Goal: Task Accomplishment & Management: Use online tool/utility

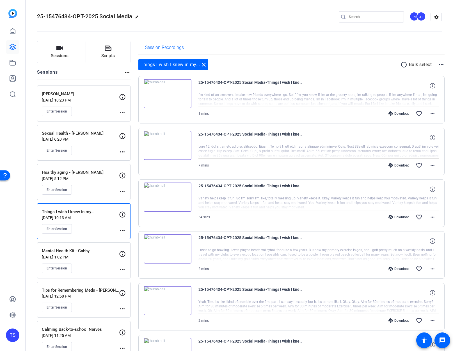
click at [211, 26] on openreel-divider-bar at bounding box center [239, 29] width 405 height 17
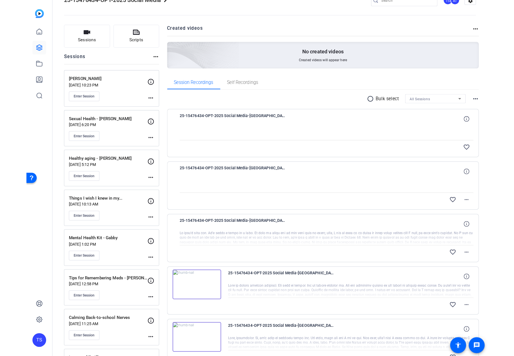
scroll to position [17, 0]
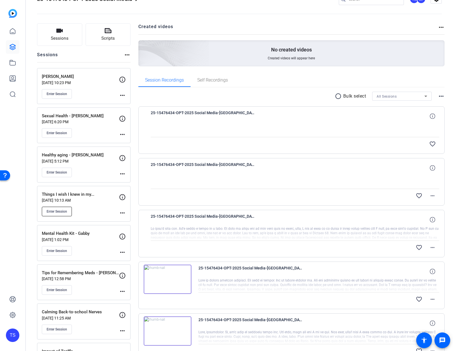
click at [51, 212] on span "Enter Session" at bounding box center [57, 211] width 21 height 4
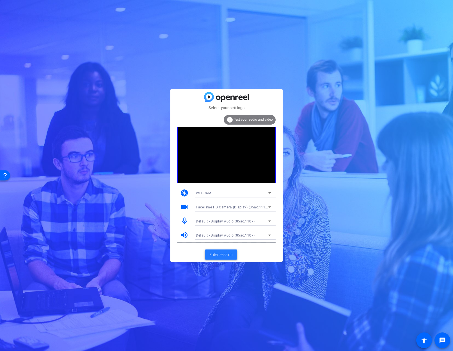
click at [226, 253] on span "Enter session" at bounding box center [221, 254] width 23 height 6
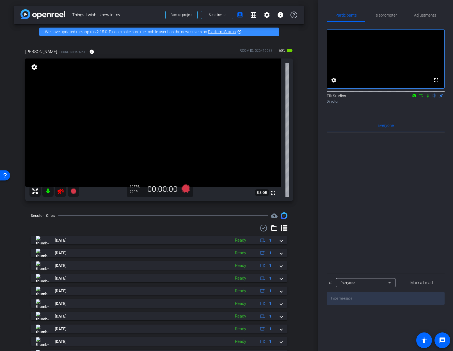
click at [63, 191] on icon at bounding box center [61, 191] width 6 height 6
click at [307, 161] on div "arrow_back Things I wish I knew in my... Back to project Send invite account_bo…" at bounding box center [159, 175] width 319 height 351
click at [35, 69] on mat-icon "settings" at bounding box center [34, 67] width 8 height 7
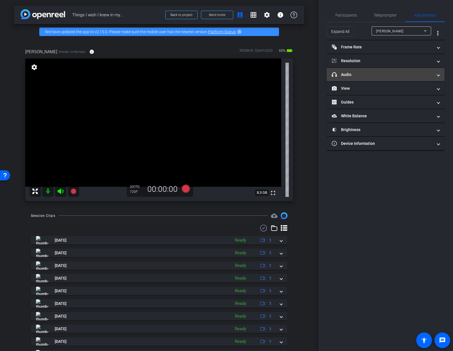
click at [381, 76] on mat-panel-title "headphone icon Audio" at bounding box center [382, 75] width 101 height 6
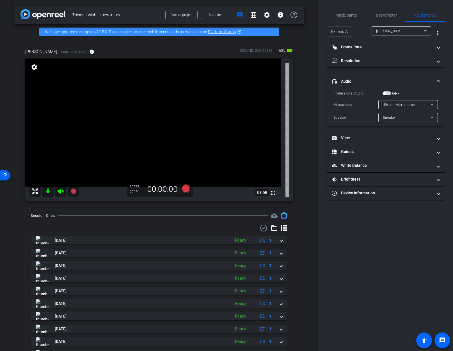
click at [381, 76] on mat-expansion-panel-header "headphone icon Audio" at bounding box center [386, 81] width 118 height 18
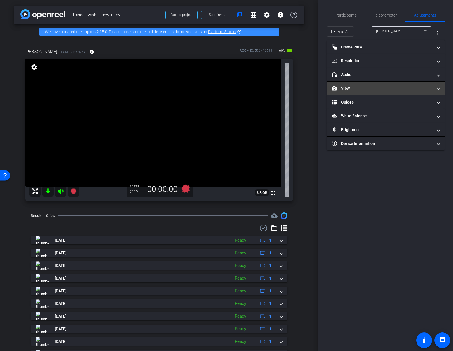
click at [380, 92] on mat-expansion-panel-header "View" at bounding box center [386, 87] width 118 height 13
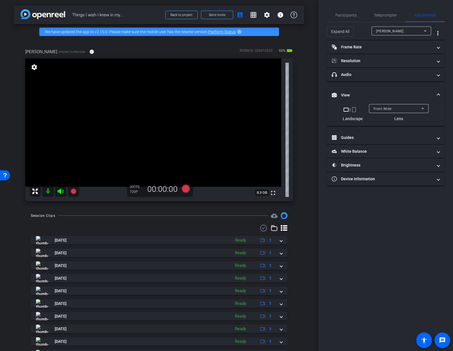
click at [354, 110] on mat-icon "crop_portrait" at bounding box center [354, 109] width 7 height 7
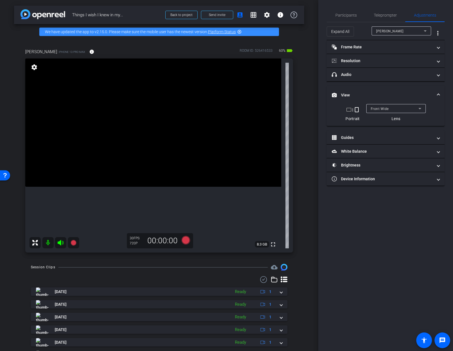
click at [299, 145] on div "Tina iPhone 13 Pro Max info ROOM ID: 526416533 60% battery_std fullscreen setti…" at bounding box center [159, 148] width 290 height 219
click at [303, 174] on div "arrow_back Things I wish I knew in my... Back to project Send invite account_bo…" at bounding box center [159, 175] width 319 height 351
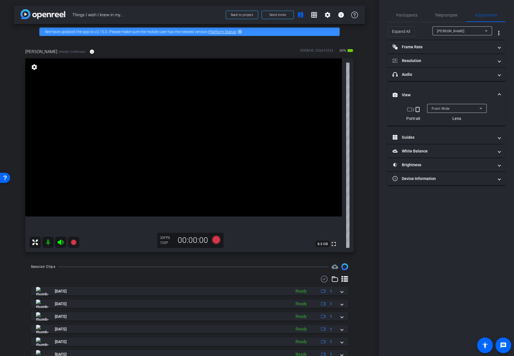
click at [364, 250] on div "arrow_back Things I wish I knew in my... Back to project Send invite account_bo…" at bounding box center [189, 178] width 379 height 356
click at [89, 50] on mat-icon "info" at bounding box center [91, 51] width 5 height 5
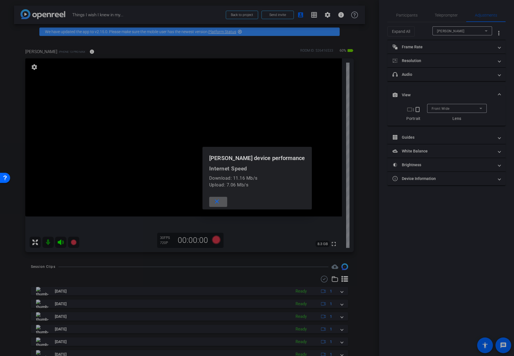
click at [220, 203] on mat-icon "close" at bounding box center [216, 201] width 7 height 7
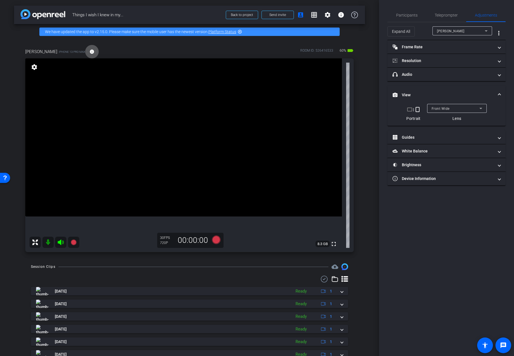
click at [362, 160] on div "arrow_back Things I wish I knew in my... Back to project Send invite account_bo…" at bounding box center [189, 178] width 379 height 356
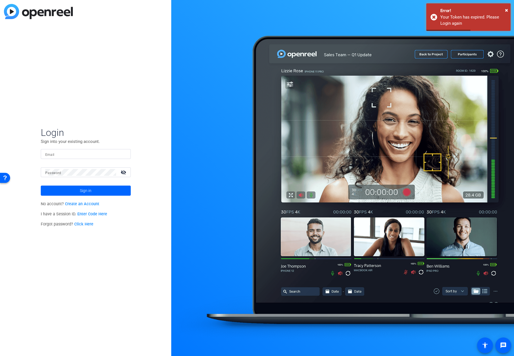
click at [168, 117] on div "Login Sign into your existing account. Email Password visibility_off Sign in No…" at bounding box center [85, 178] width 171 height 356
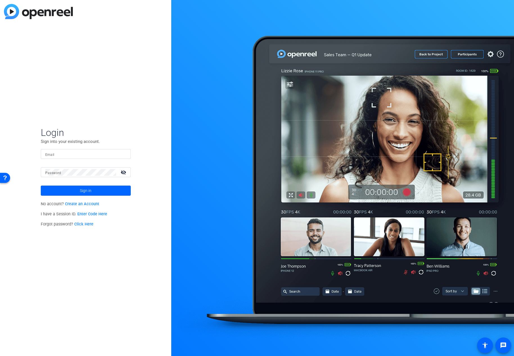
type input "tiltstudios@uhg.com"
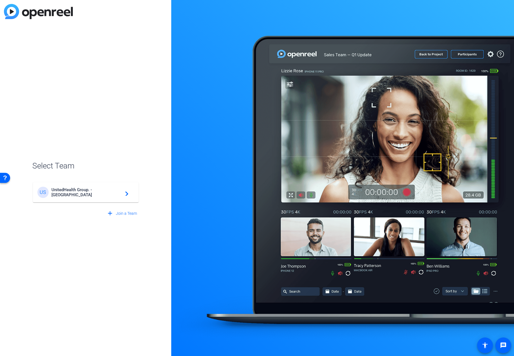
click at [112, 189] on div "US UnitedHealth Group. - Tilt Studios navigate_next" at bounding box center [85, 192] width 97 height 11
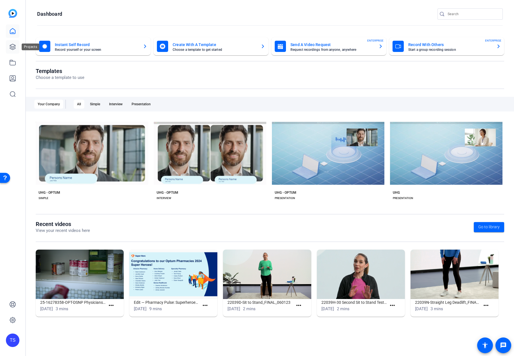
click at [11, 46] on icon at bounding box center [12, 47] width 7 height 7
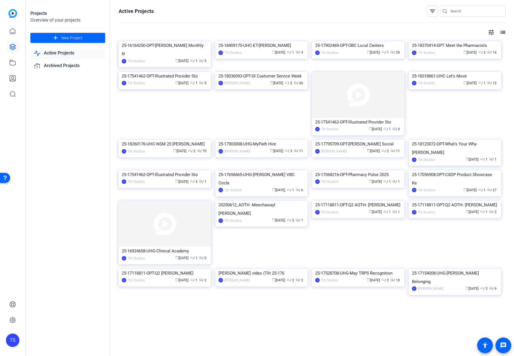
click at [453, 13] on input "Search" at bounding box center [475, 11] width 51 height 7
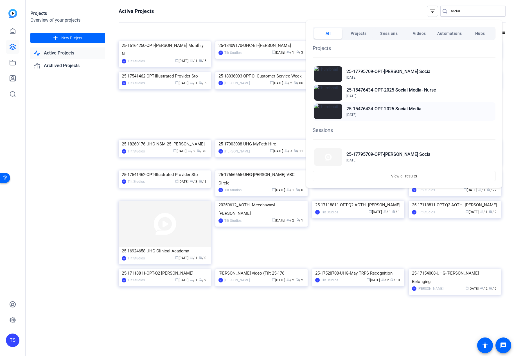
type input "social"
click at [394, 108] on h2 "25-15476434-OPT-2025 Social Media" at bounding box center [383, 109] width 75 height 7
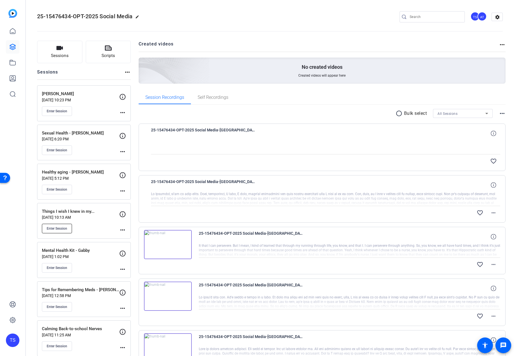
click at [61, 230] on span "Enter Session" at bounding box center [57, 228] width 21 height 4
click at [90, 214] on p "Things I wish I knew in my..." at bounding box center [80, 211] width 77 height 6
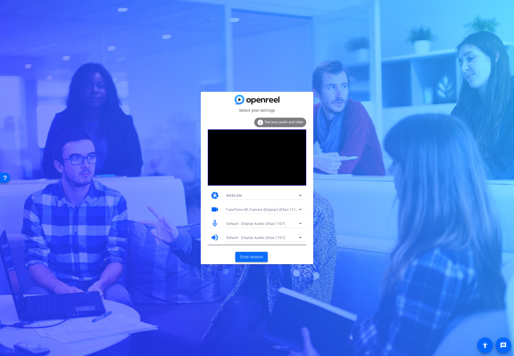
click at [255, 254] on span "Enter session" at bounding box center [251, 257] width 23 height 6
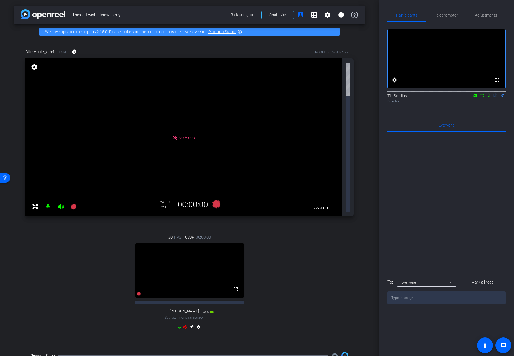
drag, startPoint x: 315, startPoint y: 185, endPoint x: 302, endPoint y: 188, distance: 13.5
click at [308, 225] on div "30 FPS 1080P 00:00:00 fullscreen Tina Subject - iPhone 13 Pro Max 60% battery_s…" at bounding box center [189, 283] width 328 height 116
click at [183, 325] on icon at bounding box center [185, 327] width 4 height 4
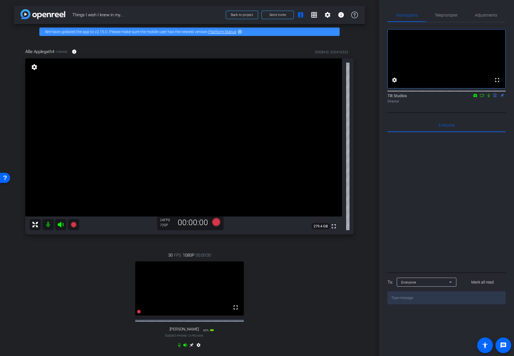
click at [321, 182] on video at bounding box center [183, 137] width 316 height 158
drag, startPoint x: 363, startPoint y: 171, endPoint x: 357, endPoint y: 195, distance: 24.3
click at [363, 171] on div "arrow_back Things I wish I knew in my... Back to project Send invite account_bo…" at bounding box center [189, 178] width 379 height 356
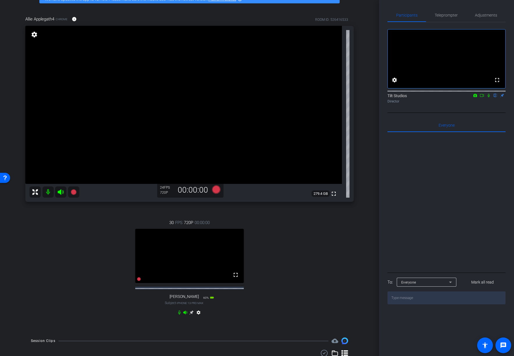
click at [190, 315] on icon at bounding box center [191, 312] width 4 height 4
click at [449, 15] on span "Teleprompter" at bounding box center [445, 15] width 23 height 4
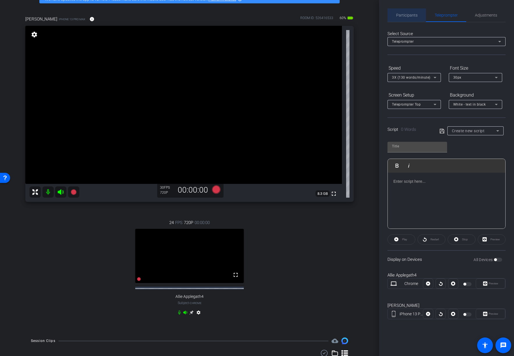
click at [411, 15] on span "Participants" at bounding box center [406, 15] width 21 height 4
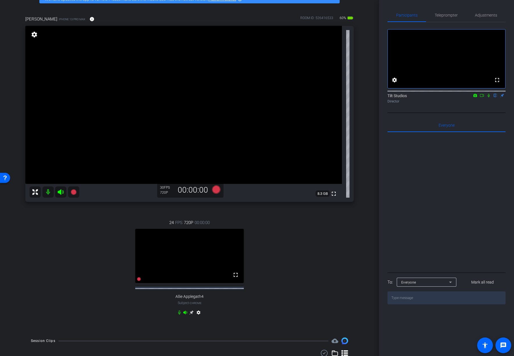
drag, startPoint x: 34, startPoint y: 36, endPoint x: 80, endPoint y: 41, distance: 46.6
click at [34, 36] on mat-icon "settings" at bounding box center [34, 34] width 8 height 7
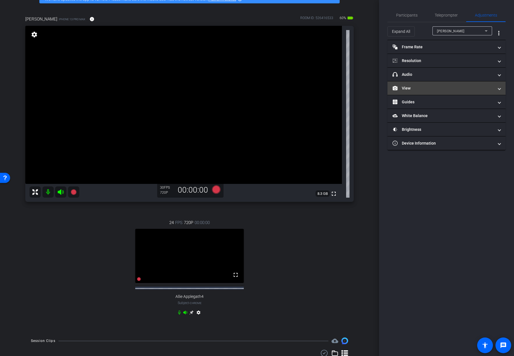
click at [411, 90] on mat-panel-title "View" at bounding box center [442, 88] width 101 height 6
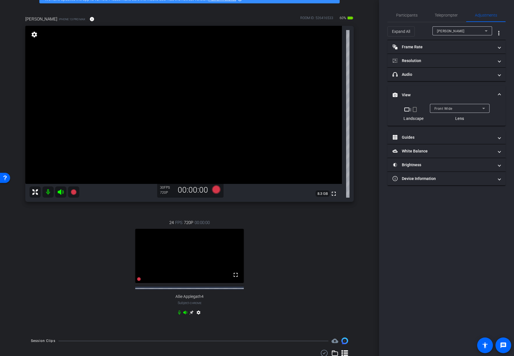
click at [415, 112] on mat-icon "crop_portrait" at bounding box center [414, 109] width 7 height 7
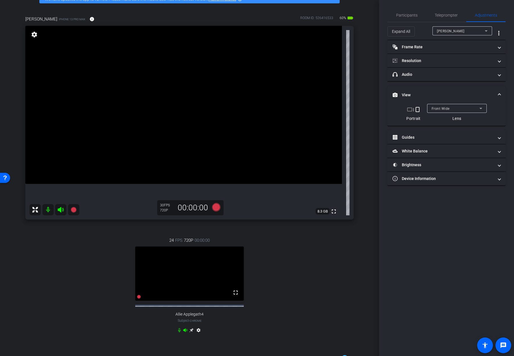
click at [360, 217] on div "Tina iPhone 13 Pro Max info ROOM ID: 526416533 60% battery_std fullscreen setti…" at bounding box center [189, 178] width 351 height 343
click at [359, 181] on div "Tina iPhone 13 Pro Max info ROOM ID: 526416533 60% battery_std fullscreen setti…" at bounding box center [189, 178] width 351 height 343
click at [85, 22] on span at bounding box center [91, 18] width 13 height 13
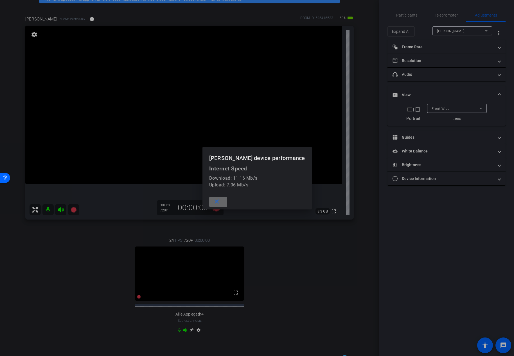
click at [220, 202] on mat-icon "close" at bounding box center [216, 201] width 7 height 7
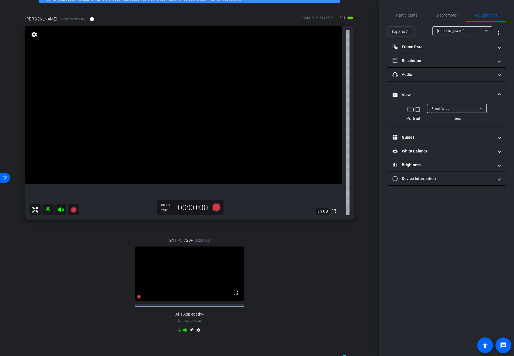
click at [365, 184] on div "arrow_back Things I wish I knew in my... Back to project Send invite account_bo…" at bounding box center [189, 145] width 379 height 356
click at [34, 36] on mat-icon "settings" at bounding box center [34, 34] width 8 height 7
click at [477, 106] on icon at bounding box center [480, 108] width 7 height 7
click at [469, 89] on div at bounding box center [257, 178] width 514 height 356
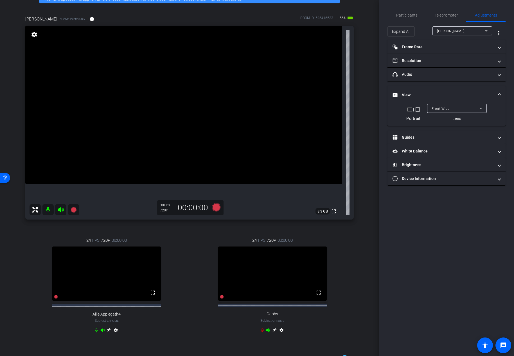
click at [355, 227] on div "Tina iPhone 13 Pro Max info ROOM ID: 526416533 55% battery_std fullscreen setti…" at bounding box center [189, 178] width 351 height 343
click at [59, 227] on div "Tina iPhone 13 Pro Max info ROOM ID: 526416533 55% battery_std fullscreen setti…" at bounding box center [189, 178] width 351 height 343
click at [415, 13] on span "Participants" at bounding box center [406, 15] width 21 height 4
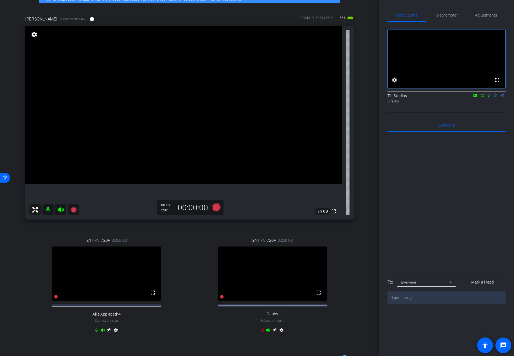
click at [364, 214] on div "arrow_back Things I wish I knew in my... Back to project Send invite account_bo…" at bounding box center [189, 145] width 379 height 356
click at [188, 318] on div "24 FPS 720P 00:00:00 fullscreen Allie Applegath4 Subject - Chrome settings 24 F…" at bounding box center [189, 286] width 328 height 116
drag, startPoint x: 83, startPoint y: 339, endPoint x: 87, endPoint y: 339, distance: 3.9
click at [83, 339] on div "24 FPS 720P 00:00:00 fullscreen Allie Applegath4 Subject - Chrome settings" at bounding box center [106, 286] width 163 height 116
click at [95, 333] on icon at bounding box center [96, 330] width 3 height 4
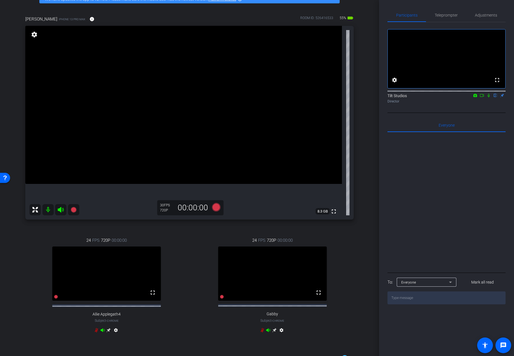
drag, startPoint x: 153, startPoint y: 229, endPoint x: 103, endPoint y: 228, distance: 50.6
click at [153, 229] on div "24 FPS 720P 00:00:00 fullscreen Allie Applegath4 Subject - Chrome settings" at bounding box center [106, 286] width 163 height 116
click at [70, 209] on icon at bounding box center [73, 209] width 7 height 7
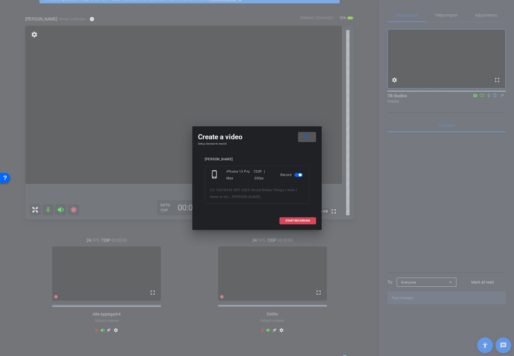
click at [292, 223] on span at bounding box center [298, 220] width 36 height 13
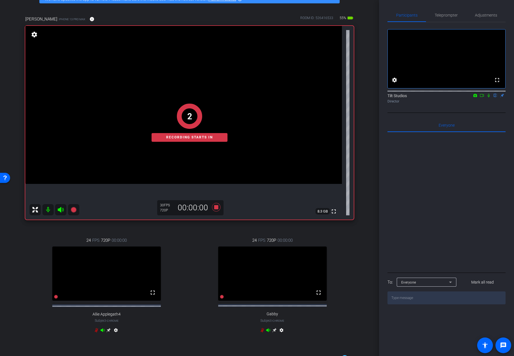
click at [371, 174] on div "arrow_back Things I wish I knew in my... Back to project Send invite account_bo…" at bounding box center [189, 145] width 379 height 356
click at [488, 97] on icon at bounding box center [488, 96] width 2 height 4
click at [488, 97] on icon at bounding box center [488, 96] width 3 height 4
click at [488, 97] on icon at bounding box center [488, 96] width 2 height 4
click at [488, 97] on icon at bounding box center [488, 96] width 3 height 4
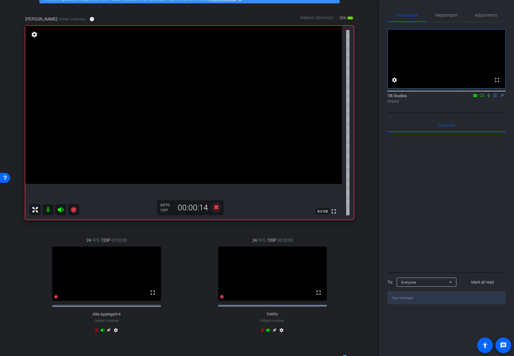
drag, startPoint x: 199, startPoint y: 239, endPoint x: 206, endPoint y: 230, distance: 11.4
click at [199, 239] on div "24 FPS 720P 00:00:00 fullscreen Gabby Subject - Chrome settings" at bounding box center [272, 286] width 163 height 116
click at [217, 207] on icon at bounding box center [215, 207] width 13 height 10
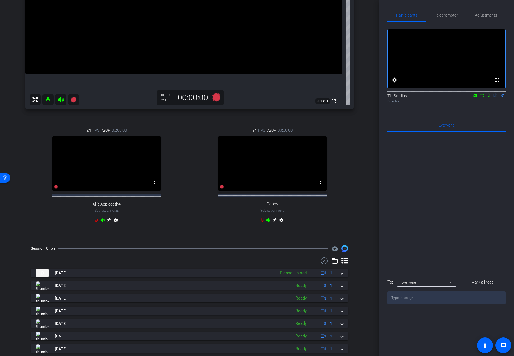
scroll to position [154, 0]
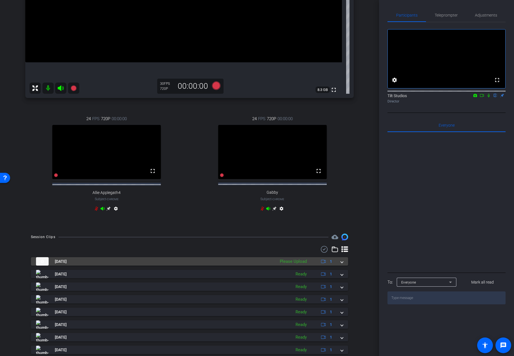
click at [340, 265] on span at bounding box center [341, 262] width 2 height 6
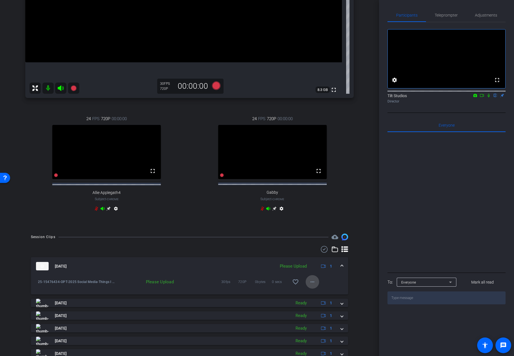
click at [309, 285] on mat-icon "more_horiz" at bounding box center [312, 282] width 7 height 7
click at [319, 301] on span "Upload" at bounding box center [318, 298] width 22 height 7
click at [364, 242] on div "arrow_back Things I wish I knew in my... Back to project Send invite account_bo…" at bounding box center [189, 178] width 379 height 356
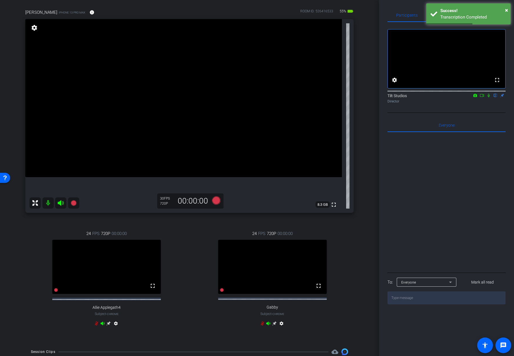
scroll to position [40, 0]
click at [489, 97] on icon at bounding box center [488, 96] width 4 height 4
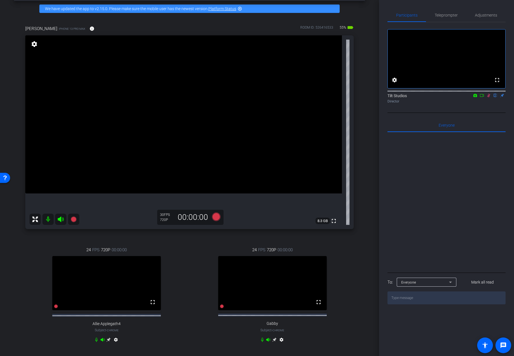
scroll to position [22, 0]
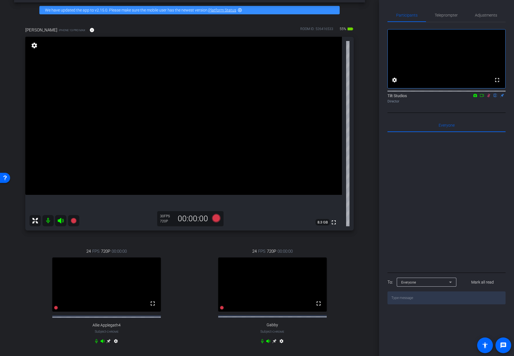
click at [486, 97] on icon at bounding box center [488, 96] width 4 height 4
click at [25, 259] on div "24 FPS 720P 00:00:00 fullscreen Allie Applegath4 Subject - Chrome settings" at bounding box center [106, 297] width 163 height 116
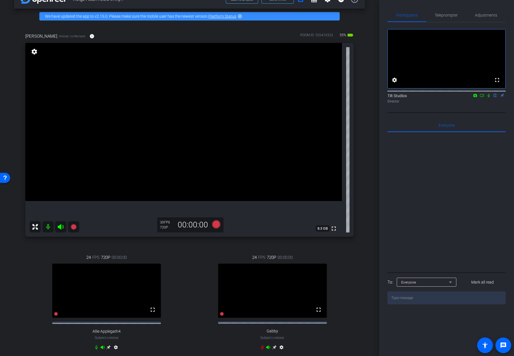
scroll to position [15, 0]
click at [60, 247] on div "24 FPS 720P 00:00:00 fullscreen Allie Applegath4 Subject - Chrome settings" at bounding box center [106, 304] width 163 height 116
click at [73, 229] on icon at bounding box center [74, 227] width 6 height 6
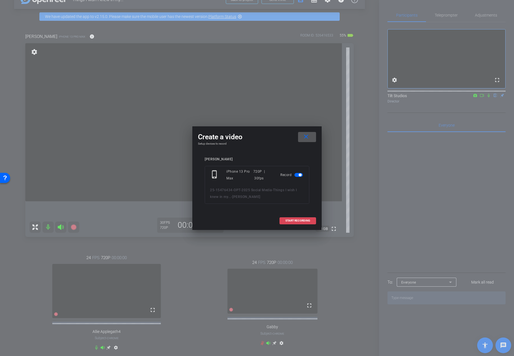
click at [303, 222] on span "START RECORDING" at bounding box center [297, 220] width 25 height 3
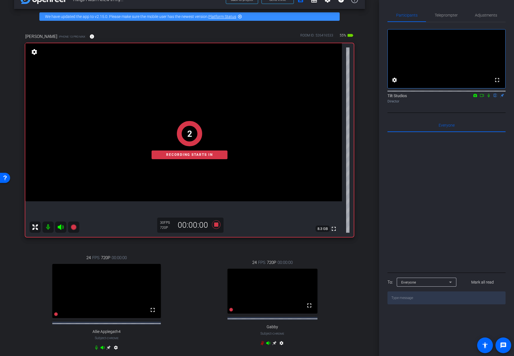
click at [366, 172] on div "arrow_back Things I wish I knew in my... Back to project Send invite account_bo…" at bounding box center [189, 163] width 379 height 356
click at [94, 350] on icon at bounding box center [96, 348] width 4 height 4
click at [447, 113] on div "fullscreen settings Tilt Studios flip Director" at bounding box center [446, 67] width 118 height 91
click at [488, 97] on icon at bounding box center [488, 96] width 2 height 4
click at [488, 97] on icon at bounding box center [488, 96] width 3 height 4
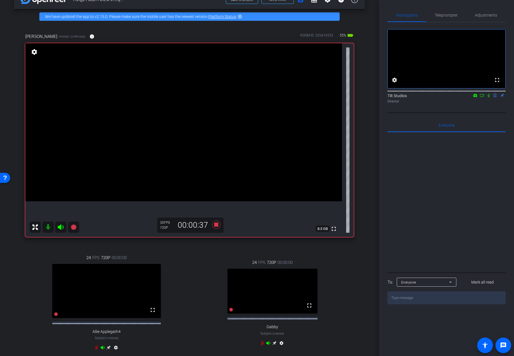
click at [489, 97] on icon at bounding box center [488, 96] width 2 height 4
click at [490, 97] on icon at bounding box center [488, 96] width 4 height 4
click at [346, 256] on div "24 FPS 720P 00:00:00 fullscreen Gabby Subject - Chrome settings" at bounding box center [272, 303] width 163 height 107
click at [217, 226] on icon at bounding box center [215, 225] width 13 height 10
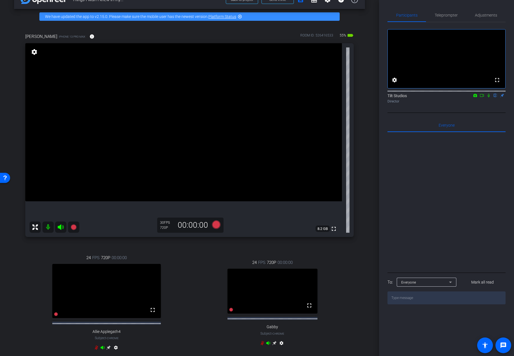
click at [364, 216] on div "arrow_back Things I wish I knew in my... Back to project Send invite account_bo…" at bounding box center [189, 163] width 379 height 356
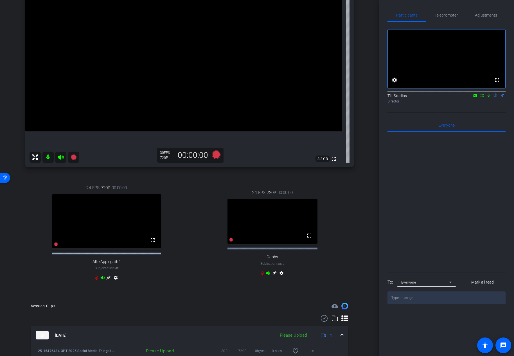
scroll to position [124, 0]
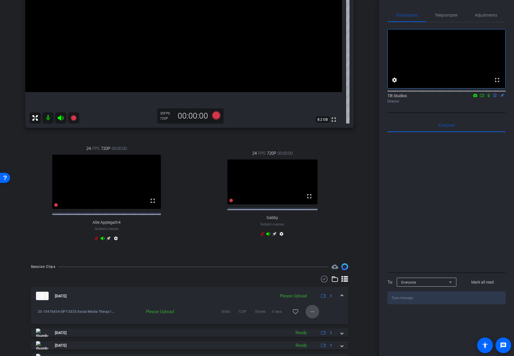
click at [309, 315] on mat-icon "more_horiz" at bounding box center [312, 311] width 7 height 7
click at [322, 328] on span "Upload" at bounding box center [318, 328] width 22 height 7
click at [367, 217] on div "arrow_back Things I wish I knew in my... Back to project Send invite account_bo…" at bounding box center [189, 54] width 379 height 356
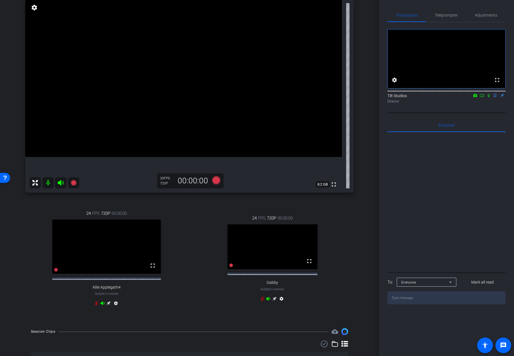
scroll to position [42, 0]
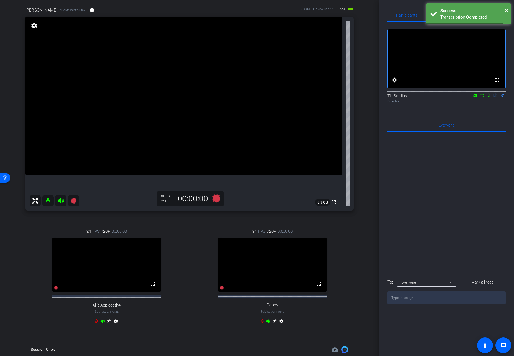
click at [185, 228] on div "24 FPS 720P 00:00:00 fullscreen Allie Applegath4 Subject - Chrome settings" at bounding box center [106, 277] width 163 height 116
click at [75, 203] on icon at bounding box center [73, 200] width 7 height 7
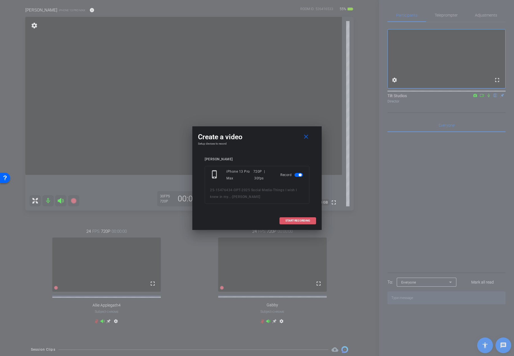
click at [292, 222] on span "START RECORDING" at bounding box center [297, 220] width 25 height 3
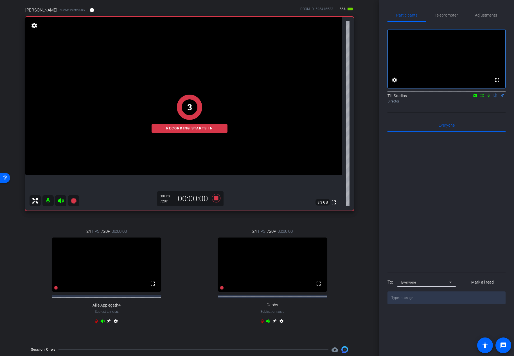
click at [364, 186] on div "arrow_back Things I wish I knew in my... Back to project Send invite account_bo…" at bounding box center [189, 136] width 379 height 356
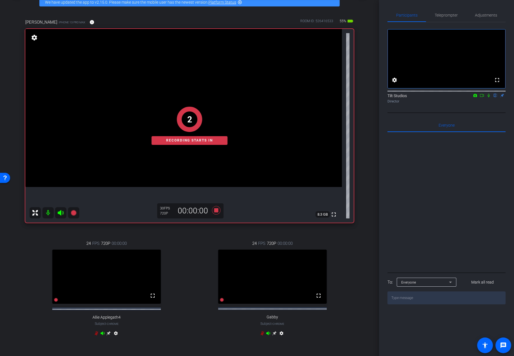
scroll to position [28, 0]
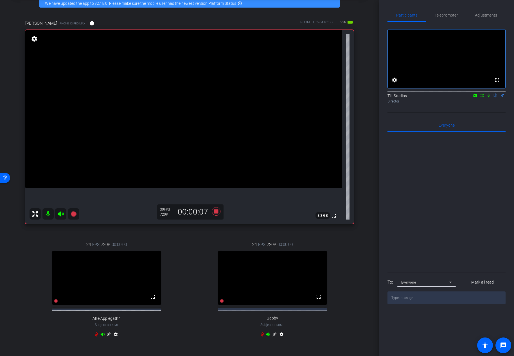
click at [488, 97] on icon at bounding box center [488, 96] width 4 height 4
click at [489, 98] on mat-icon at bounding box center [488, 95] width 7 height 5
click at [489, 97] on icon at bounding box center [488, 96] width 4 height 4
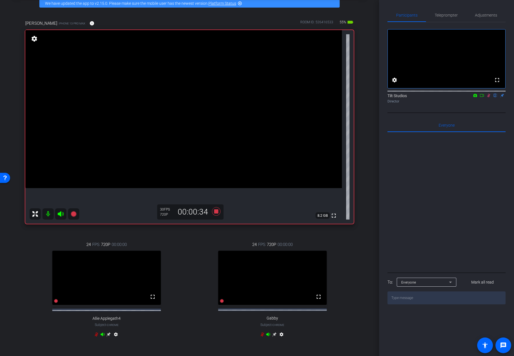
click at [489, 97] on icon at bounding box center [488, 96] width 4 height 4
click at [487, 97] on icon at bounding box center [488, 96] width 4 height 4
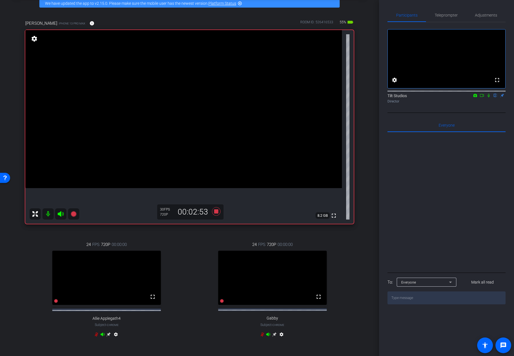
click at [489, 97] on icon at bounding box center [488, 96] width 2 height 4
click at [489, 97] on icon at bounding box center [488, 96] width 3 height 4
click at [489, 97] on icon at bounding box center [488, 96] width 2 height 4
click at [488, 97] on icon at bounding box center [488, 96] width 4 height 4
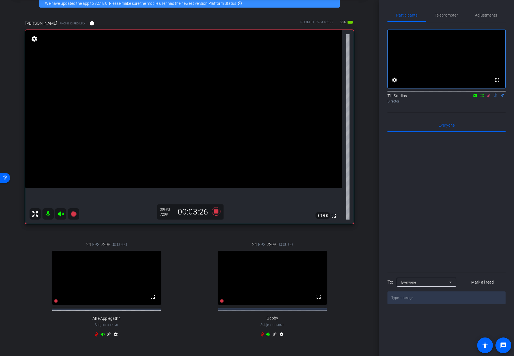
click at [488, 97] on icon at bounding box center [488, 96] width 4 height 4
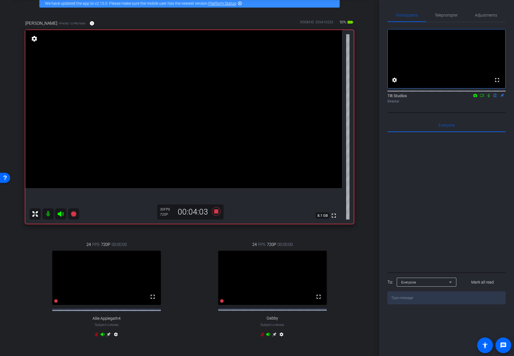
click at [488, 97] on icon at bounding box center [488, 96] width 4 height 4
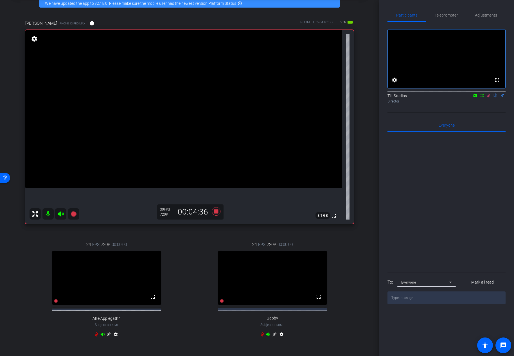
click at [488, 97] on icon at bounding box center [488, 96] width 4 height 4
click at [490, 104] on div "Director" at bounding box center [446, 101] width 118 height 5
click at [487, 97] on icon at bounding box center [488, 96] width 4 height 4
click at [488, 97] on icon at bounding box center [488, 96] width 4 height 4
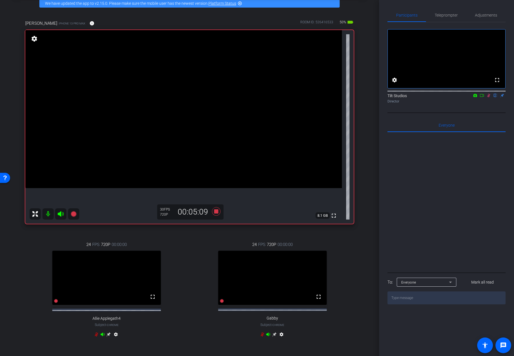
click at [487, 97] on icon at bounding box center [488, 96] width 4 height 4
click at [488, 97] on icon at bounding box center [488, 96] width 4 height 4
click at [489, 97] on icon at bounding box center [488, 96] width 4 height 4
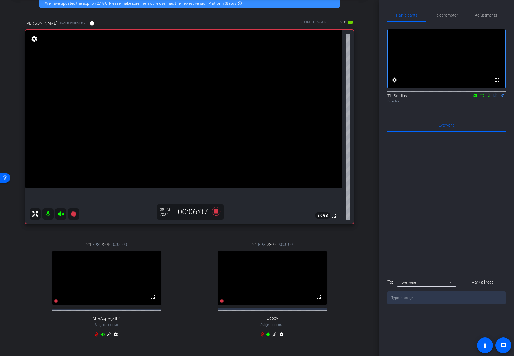
click at [489, 97] on icon at bounding box center [488, 96] width 4 height 4
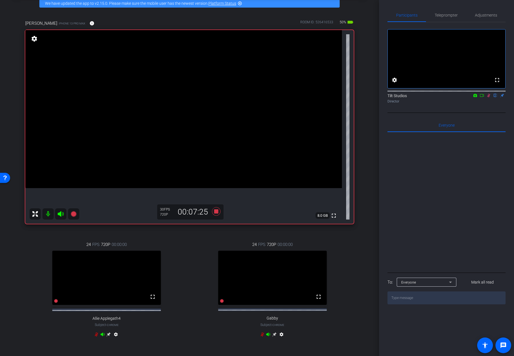
click at [489, 97] on icon at bounding box center [488, 96] width 3 height 4
click at [489, 97] on icon at bounding box center [488, 96] width 2 height 4
click at [489, 97] on icon at bounding box center [488, 96] width 3 height 4
click at [489, 97] on icon at bounding box center [488, 96] width 2 height 4
click at [489, 97] on icon at bounding box center [488, 96] width 3 height 4
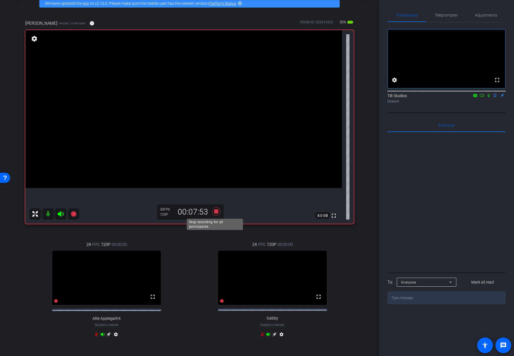
click at [217, 212] on icon at bounding box center [215, 211] width 13 height 10
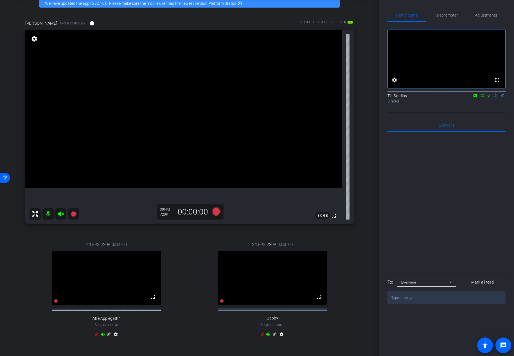
click at [361, 194] on div "Tina iPhone 13 Pro Max info ROOM ID: 526416533 50% battery_std fullscreen setti…" at bounding box center [189, 182] width 351 height 343
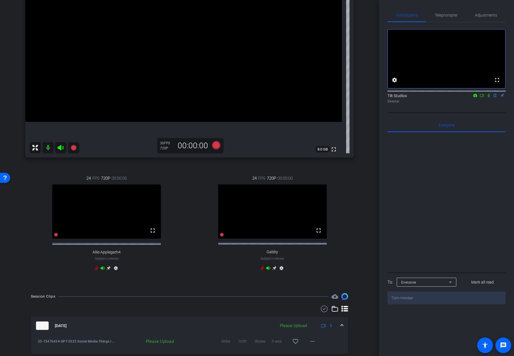
scroll to position [151, 0]
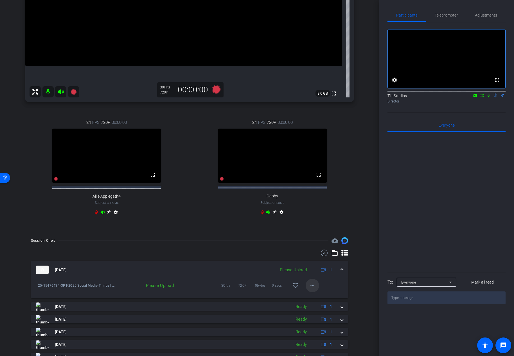
click at [308, 292] on span at bounding box center [311, 285] width 13 height 13
click at [322, 304] on span "Upload" at bounding box center [318, 302] width 22 height 7
click at [363, 217] on div "arrow_back Things I wish I knew in my... Back to project Send invite account_bo…" at bounding box center [189, 178] width 379 height 356
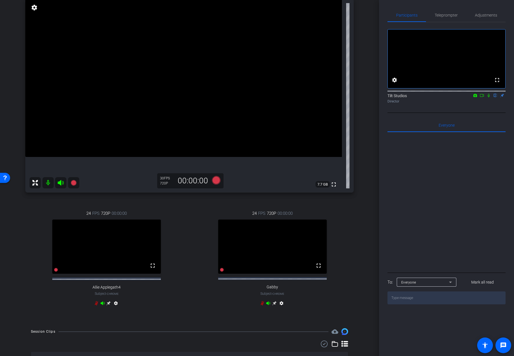
scroll to position [40, 0]
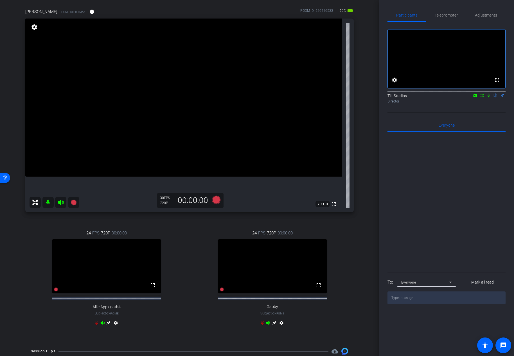
click at [362, 189] on div "arrow_back Things I wish I knew in my... Back to project Send invite account_bo…" at bounding box center [189, 138] width 379 height 356
click at [358, 236] on div "Tina iPhone 13 Pro Max info ROOM ID: 526416533 50% battery_std fullscreen setti…" at bounding box center [189, 170] width 351 height 343
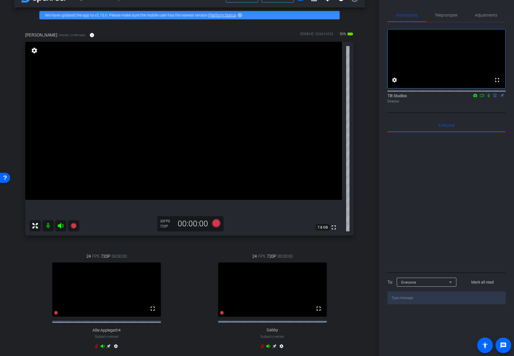
scroll to position [17, 0]
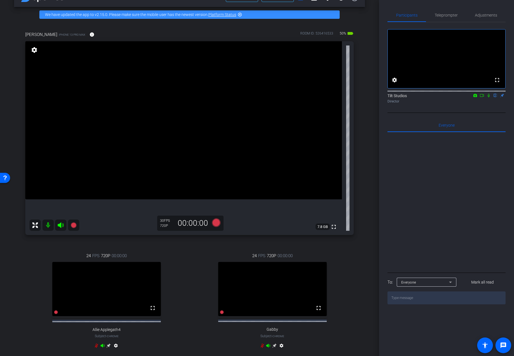
click at [363, 173] on div "arrow_back Things I wish I knew in my... Back to project Send invite account_bo…" at bounding box center [189, 161] width 379 height 356
click at [75, 225] on icon at bounding box center [74, 225] width 6 height 6
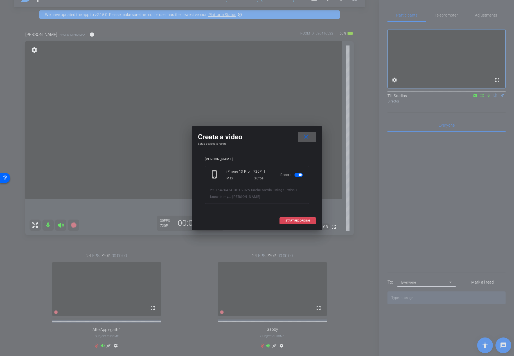
click at [289, 219] on span "START RECORDING" at bounding box center [297, 220] width 25 height 3
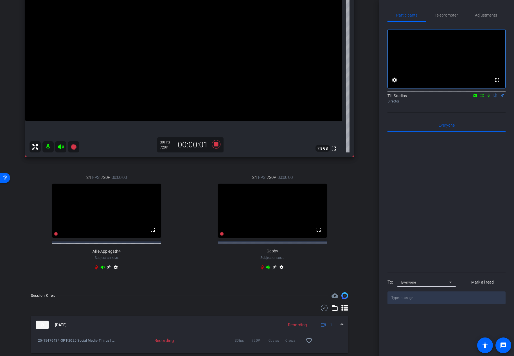
scroll to position [5, 0]
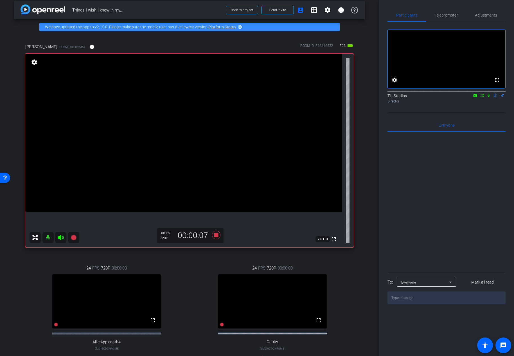
click at [488, 97] on icon at bounding box center [488, 96] width 2 height 4
click at [488, 97] on icon at bounding box center [488, 96] width 4 height 4
click at [490, 97] on icon at bounding box center [488, 96] width 4 height 4
click at [489, 97] on icon at bounding box center [488, 96] width 4 height 4
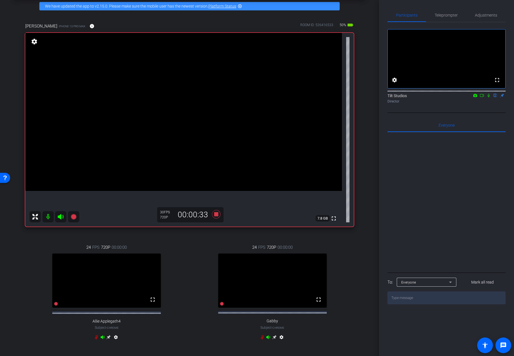
scroll to position [26, 0]
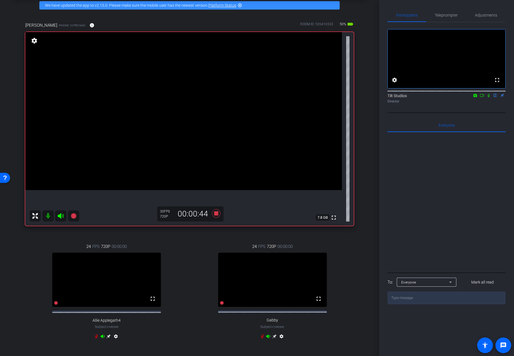
click at [488, 97] on icon at bounding box center [488, 96] width 4 height 4
click at [489, 97] on icon at bounding box center [488, 96] width 4 height 4
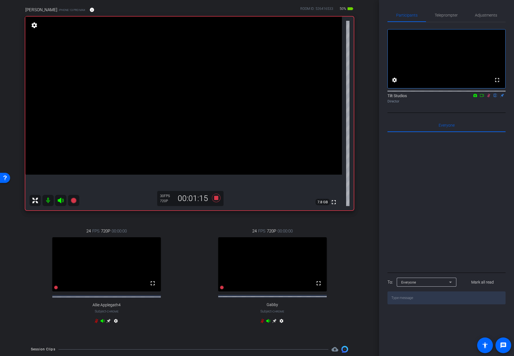
scroll to position [35, 0]
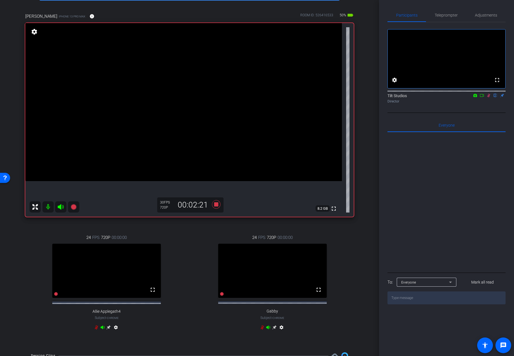
click at [488, 97] on icon at bounding box center [488, 96] width 4 height 4
click at [368, 167] on div "arrow_back Things I wish I knew in my... Back to project Send invite account_bo…" at bounding box center [189, 143] width 379 height 356
click at [489, 97] on icon at bounding box center [488, 96] width 4 height 4
click at [487, 97] on icon at bounding box center [488, 96] width 2 height 4
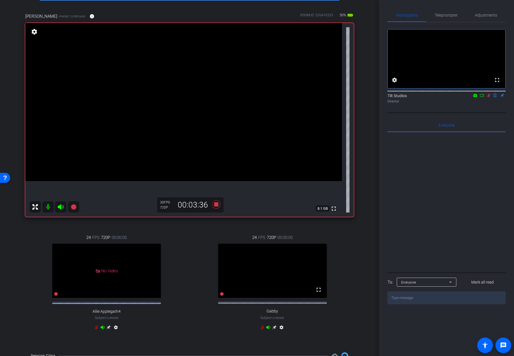
click at [487, 97] on icon at bounding box center [488, 96] width 4 height 4
click at [487, 97] on icon at bounding box center [488, 96] width 2 height 4
click at [487, 97] on icon at bounding box center [488, 96] width 4 height 4
click at [487, 97] on icon at bounding box center [488, 96] width 2 height 4
click at [487, 97] on icon at bounding box center [488, 96] width 4 height 4
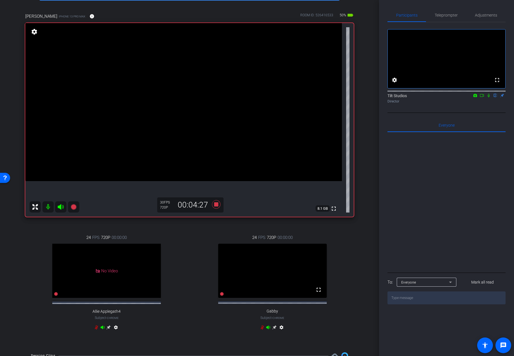
click at [488, 97] on icon at bounding box center [488, 96] width 4 height 4
click at [488, 97] on icon at bounding box center [488, 96] width 3 height 4
click at [488, 97] on icon at bounding box center [488, 96] width 4 height 4
click at [165, 233] on div "24 FPS 720P 00:00:00 No Video Allie Applegath4 Subject - Chrome settings" at bounding box center [106, 283] width 163 height 116
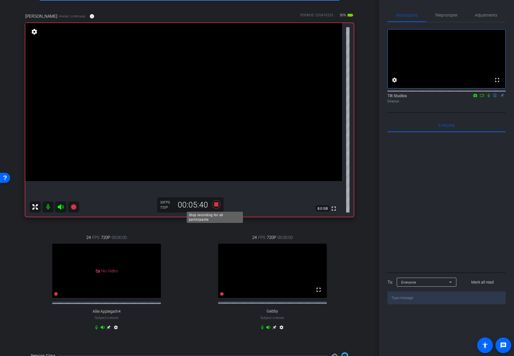
click at [212, 204] on icon at bounding box center [215, 204] width 13 height 10
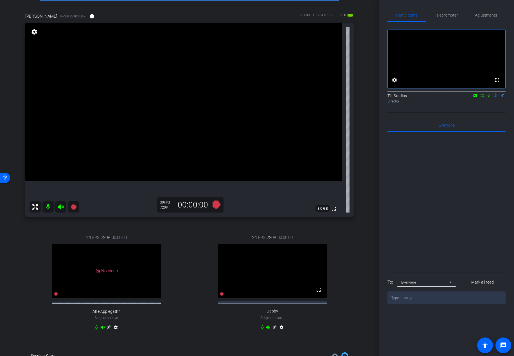
scroll to position [159, 0]
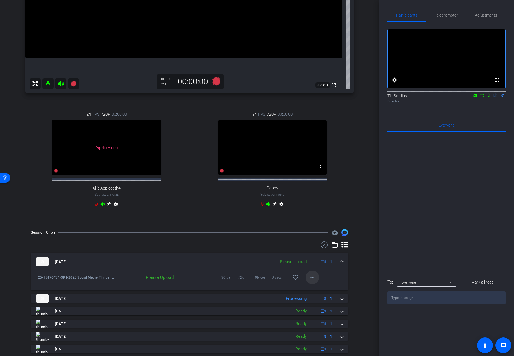
click at [312, 281] on mat-icon "more_horiz" at bounding box center [312, 277] width 7 height 7
click at [314, 295] on span "Upload" at bounding box center [318, 294] width 22 height 7
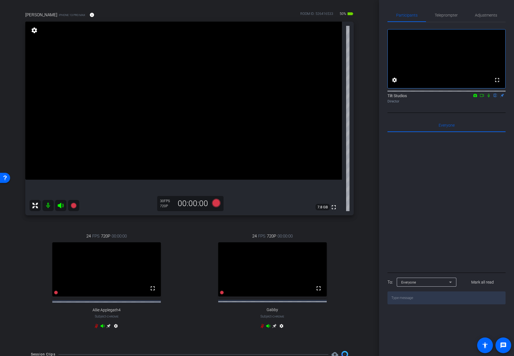
scroll to position [37, 0]
click at [487, 97] on icon at bounding box center [488, 96] width 4 height 4
click at [355, 211] on div "Tina iPhone 13 Pro Max info ROOM ID: 526416533 45% battery_std fullscreen setti…" at bounding box center [189, 174] width 351 height 343
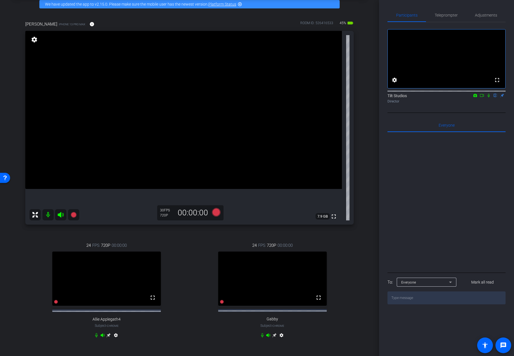
scroll to position [27, 0]
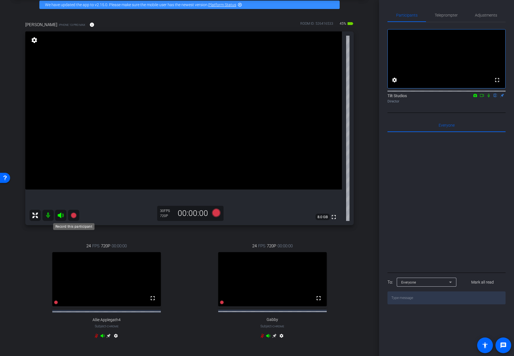
click at [75, 217] on icon at bounding box center [74, 216] width 6 height 6
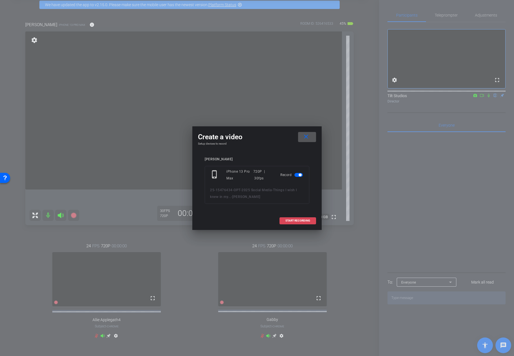
click at [303, 221] on span "START RECORDING" at bounding box center [297, 220] width 25 height 3
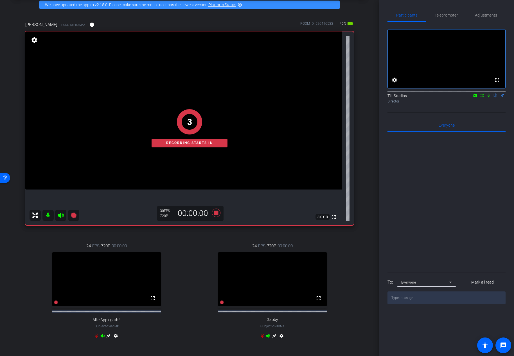
click at [365, 178] on div "arrow_back Things I wish I knew in my... Back to project Send invite account_bo…" at bounding box center [189, 151] width 379 height 356
click at [362, 253] on div "arrow_back Things I wish I knew in my... Back to project Send invite account_bo…" at bounding box center [189, 151] width 379 height 356
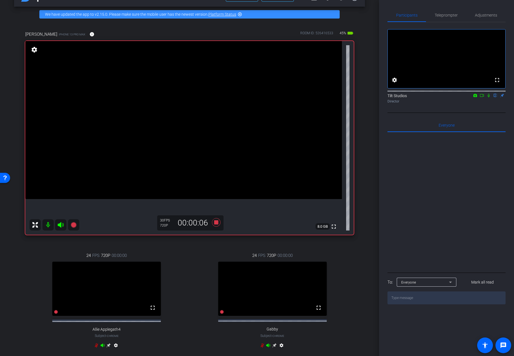
click at [488, 97] on icon at bounding box center [488, 96] width 4 height 4
click at [487, 97] on icon at bounding box center [488, 96] width 4 height 4
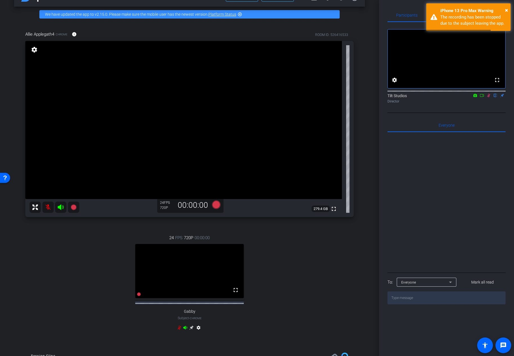
click at [489, 97] on icon at bounding box center [488, 96] width 4 height 4
click at [327, 268] on div "24 FPS 720P 00:00:00 fullscreen Gabby Subject - Chrome settings" at bounding box center [189, 284] width 328 height 116
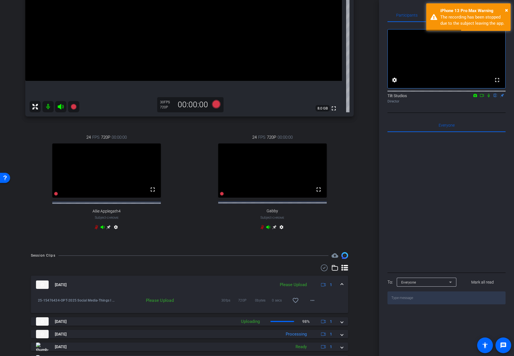
scroll to position [169, 0]
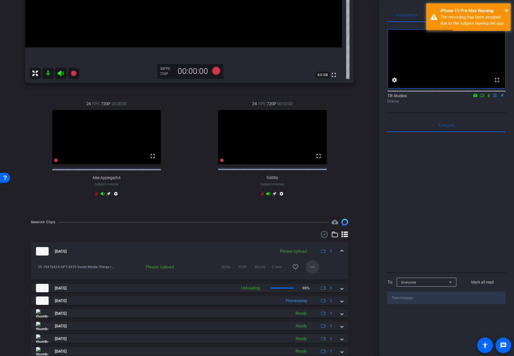
click at [311, 271] on mat-icon "more_horiz" at bounding box center [312, 267] width 7 height 7
click at [313, 286] on span "Upload" at bounding box center [318, 283] width 22 height 7
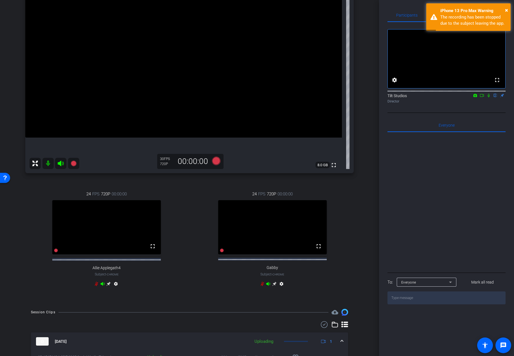
scroll to position [72, 0]
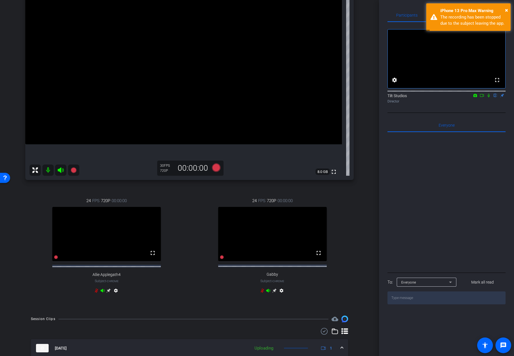
click at [360, 182] on div "Tina iPhone 13 Pro Max info ROOM ID: 526416533 45% battery_std fullscreen setti…" at bounding box center [189, 138] width 351 height 343
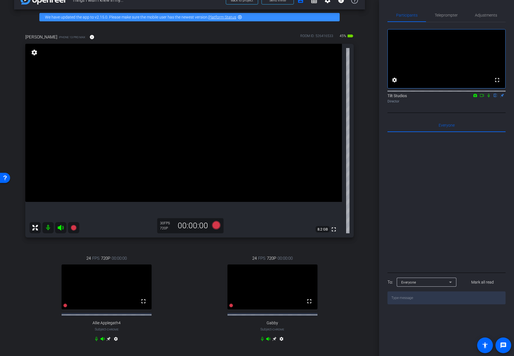
scroll to position [14, 0]
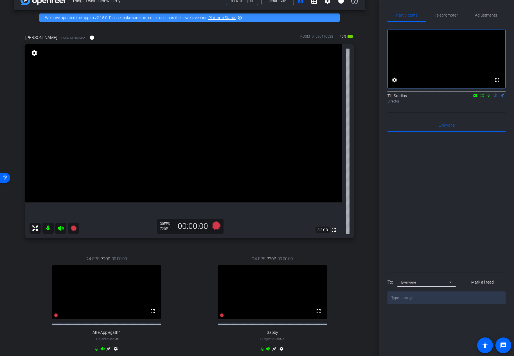
click at [362, 181] on div "arrow_back Things I wish I knew in my... Back to project Send invite account_bo…" at bounding box center [189, 164] width 379 height 356
click at [90, 248] on div "24 FPS 720P 00:00:00 fullscreen Allie Applegath4 Subject - Chrome settings" at bounding box center [106, 305] width 163 height 116
click at [73, 230] on icon at bounding box center [74, 229] width 6 height 6
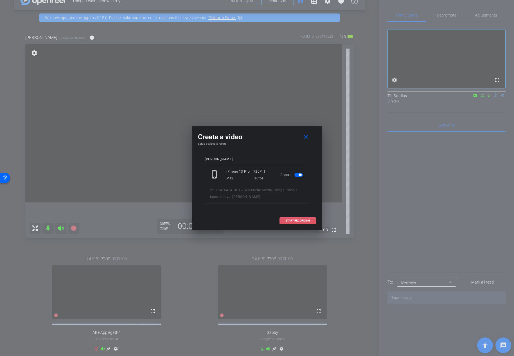
click at [291, 221] on span "START RECORDING" at bounding box center [297, 220] width 25 height 3
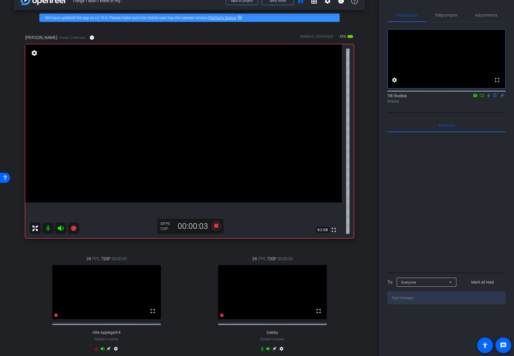
click at [367, 159] on div "arrow_back Things I wish I knew in my... Back to project Send invite account_bo…" at bounding box center [189, 164] width 379 height 356
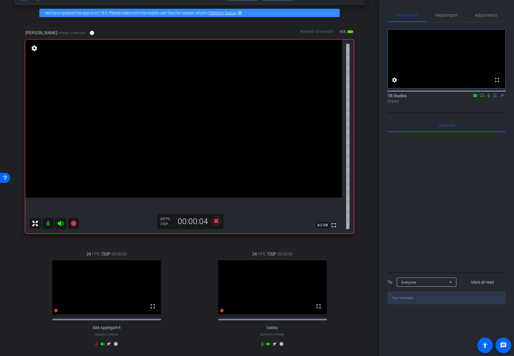
scroll to position [19, 0]
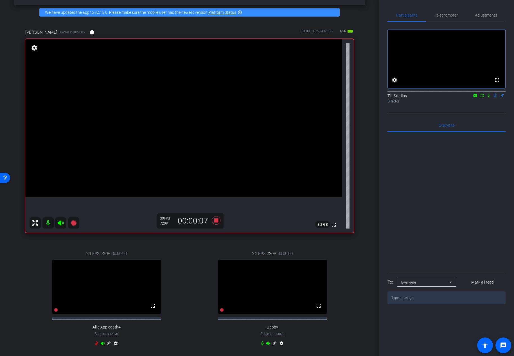
click at [261, 346] on icon at bounding box center [262, 344] width 3 height 4
click at [489, 97] on icon at bounding box center [488, 96] width 2 height 4
click at [489, 97] on icon at bounding box center [488, 96] width 3 height 4
click at [488, 97] on icon at bounding box center [488, 96] width 2 height 4
click at [488, 97] on icon at bounding box center [488, 96] width 4 height 4
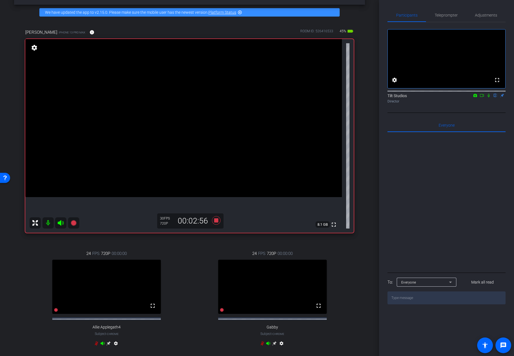
click at [488, 97] on icon at bounding box center [488, 96] width 2 height 4
click at [490, 97] on icon at bounding box center [488, 96] width 4 height 4
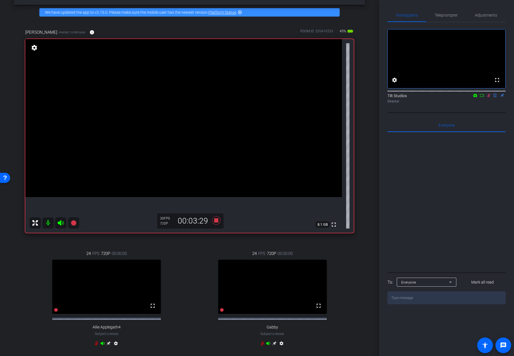
click at [489, 97] on icon at bounding box center [488, 96] width 3 height 4
click at [489, 97] on icon at bounding box center [488, 96] width 2 height 4
click at [489, 97] on icon at bounding box center [488, 96] width 3 height 4
drag, startPoint x: 490, startPoint y: 104, endPoint x: 499, endPoint y: 164, distance: 61.4
click at [490, 97] on icon at bounding box center [488, 96] width 4 height 4
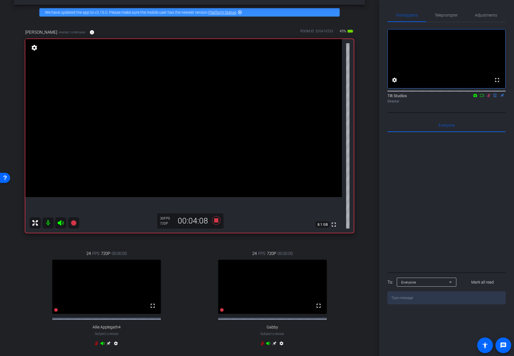
click at [488, 97] on icon at bounding box center [488, 96] width 3 height 4
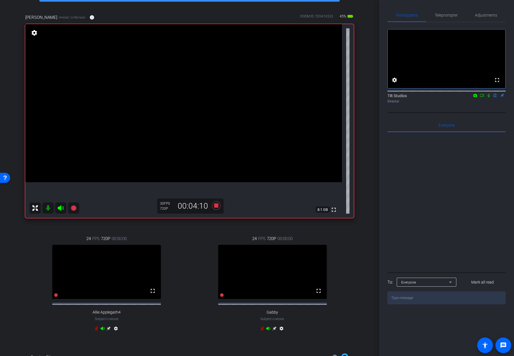
scroll to position [35, 0]
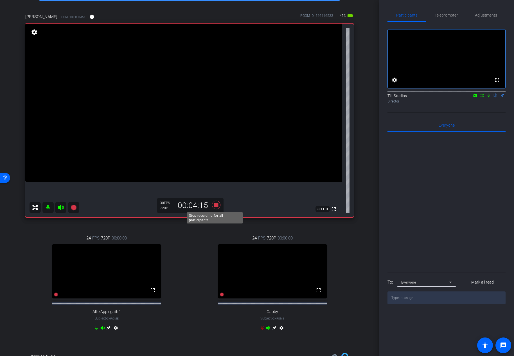
click at [215, 207] on icon at bounding box center [216, 205] width 8 height 8
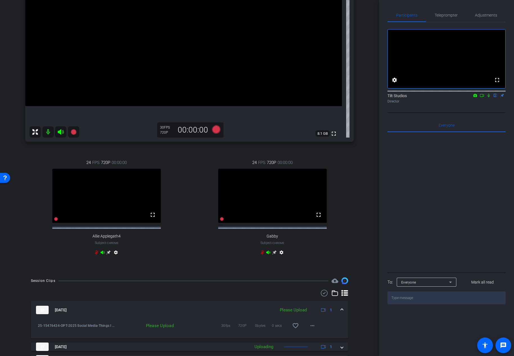
scroll to position [231, 0]
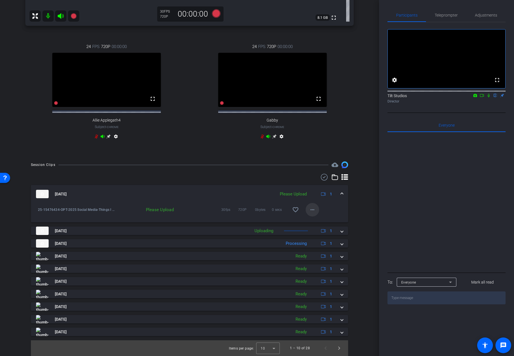
click at [310, 208] on mat-icon "more_horiz" at bounding box center [312, 209] width 7 height 7
click at [321, 221] on span "Upload" at bounding box center [318, 221] width 22 height 7
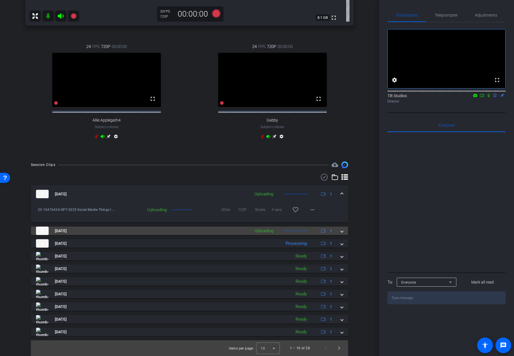
click at [340, 230] on span at bounding box center [341, 231] width 2 height 6
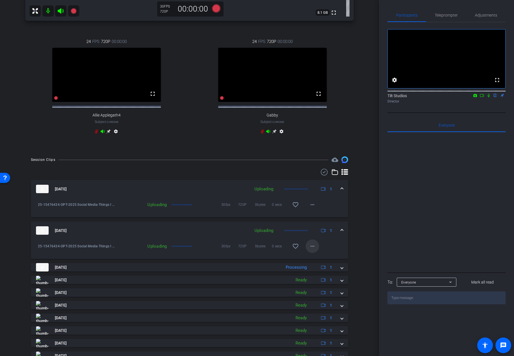
click at [312, 250] on mat-icon "more_horiz" at bounding box center [312, 246] width 7 height 7
click at [317, 263] on span "Cancel Upload" at bounding box center [319, 263] width 24 height 7
click at [309, 250] on mat-icon "more_horiz" at bounding box center [312, 246] width 7 height 7
click at [313, 262] on span "Upload" at bounding box center [318, 263] width 22 height 7
click at [313, 211] on span at bounding box center [311, 204] width 13 height 13
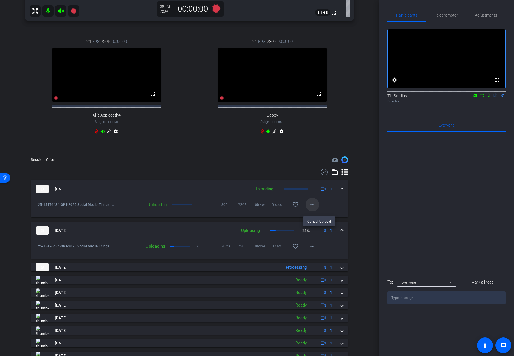
click at [313, 211] on div at bounding box center [257, 178] width 514 height 356
click at [362, 204] on div "arrow_back Things I wish I knew in my... Back to project Send invite account_bo…" at bounding box center [189, 178] width 379 height 356
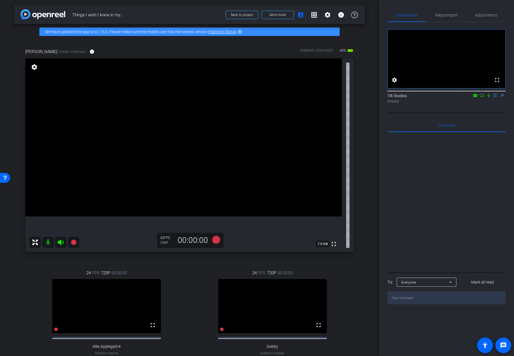
scroll to position [6, 0]
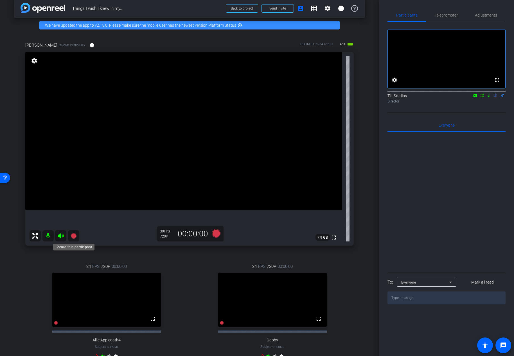
click at [76, 234] on icon at bounding box center [73, 236] width 7 height 7
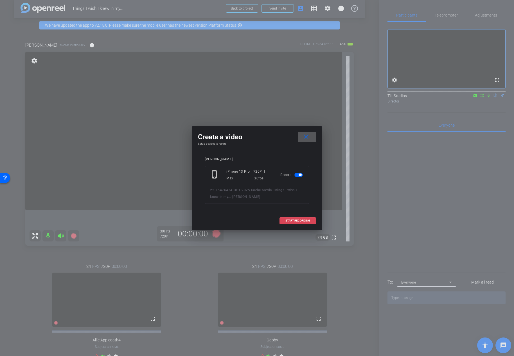
click at [287, 219] on span "START RECORDING" at bounding box center [297, 220] width 25 height 3
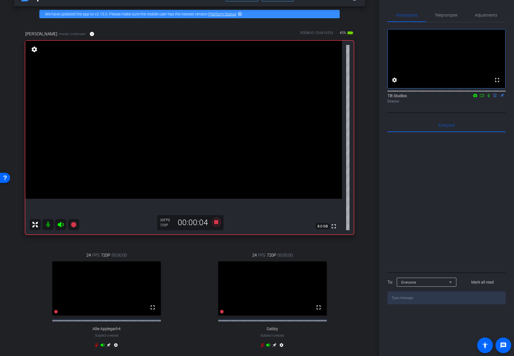
scroll to position [24, 0]
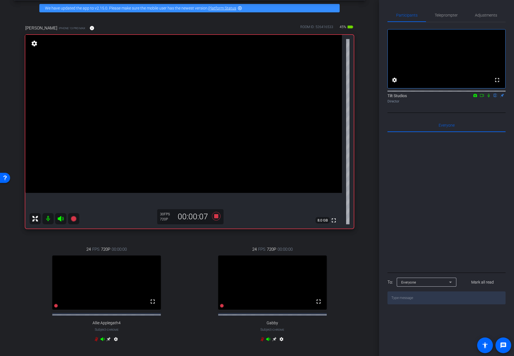
click at [489, 97] on icon at bounding box center [488, 96] width 4 height 4
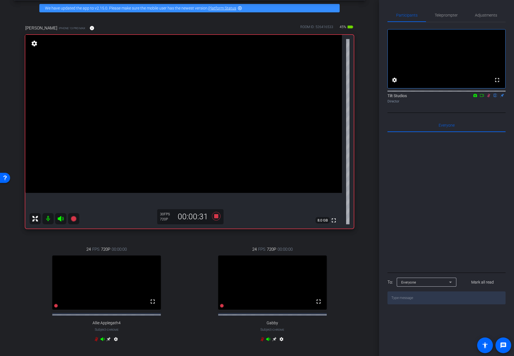
click at [371, 173] on div "arrow_back Things I wish I knew in my... Back to project Send invite account_bo…" at bounding box center [189, 154] width 379 height 356
click at [489, 97] on icon at bounding box center [488, 96] width 4 height 4
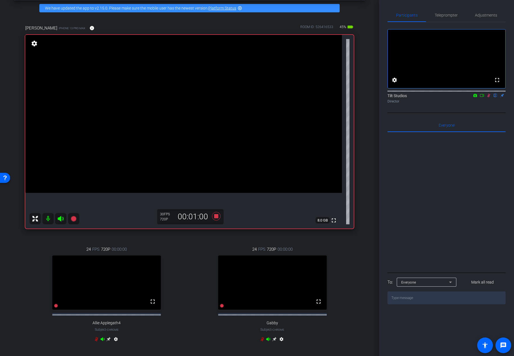
click at [489, 97] on icon at bounding box center [488, 96] width 4 height 4
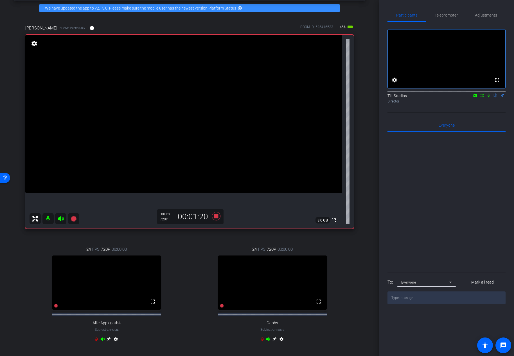
click at [489, 97] on icon at bounding box center [488, 96] width 4 height 4
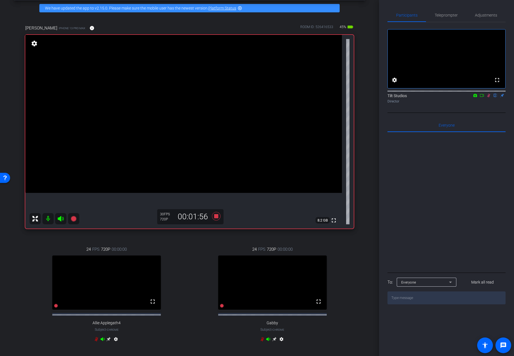
click at [489, 97] on icon at bounding box center [488, 96] width 4 height 4
click at [489, 97] on icon at bounding box center [488, 96] width 2 height 4
click at [489, 97] on icon at bounding box center [488, 96] width 3 height 4
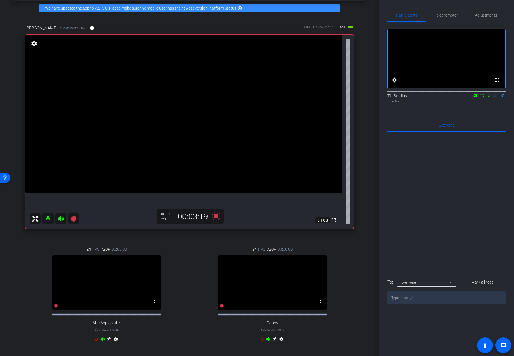
click at [489, 97] on icon at bounding box center [488, 96] width 2 height 4
click at [489, 97] on icon at bounding box center [488, 96] width 3 height 4
click at [489, 97] on icon at bounding box center [488, 96] width 2 height 4
click at [489, 97] on icon at bounding box center [488, 96] width 3 height 4
click at [212, 215] on icon at bounding box center [216, 216] width 8 height 8
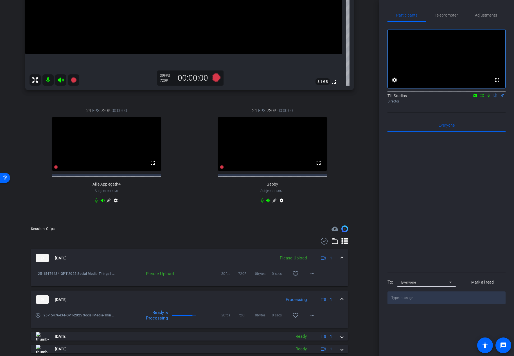
scroll to position [163, 0]
click at [310, 277] on mat-icon "more_horiz" at bounding box center [312, 273] width 7 height 7
click at [321, 292] on span "Upload" at bounding box center [318, 290] width 22 height 7
click at [357, 242] on div "Session Clips cloud_upload Aug 28, 2025 Uploading 1 25-15476434-OPT-2025 Social…" at bounding box center [189, 337] width 351 height 224
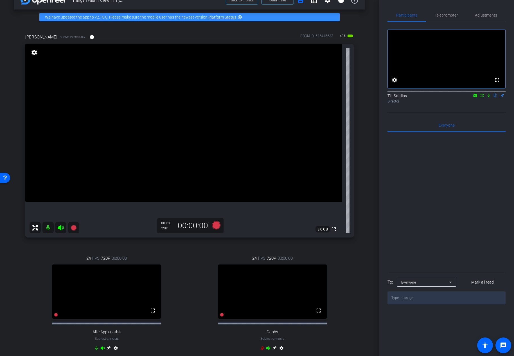
scroll to position [15, 0]
click at [82, 246] on div "24 FPS 720P 00:00:00 fullscreen Allie Applegath4 Subject - Chrome settings" at bounding box center [106, 304] width 163 height 116
click at [75, 229] on icon at bounding box center [74, 228] width 6 height 6
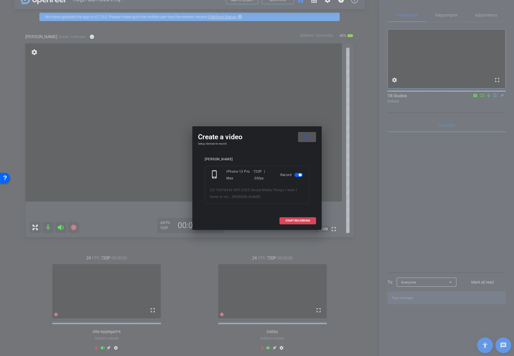
click at [311, 222] on span at bounding box center [298, 220] width 36 height 13
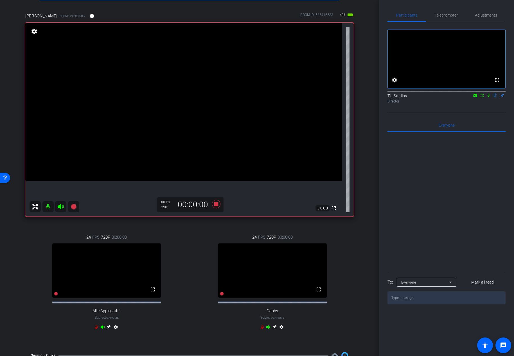
scroll to position [37, 0]
click at [487, 97] on icon at bounding box center [488, 96] width 4 height 4
click at [490, 97] on icon at bounding box center [488, 96] width 4 height 4
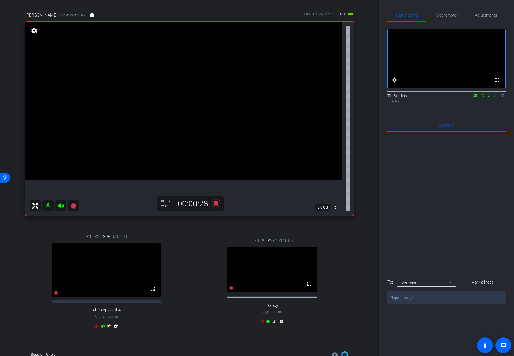
click at [488, 97] on icon at bounding box center [488, 96] width 2 height 4
click at [488, 97] on icon at bounding box center [488, 96] width 3 height 4
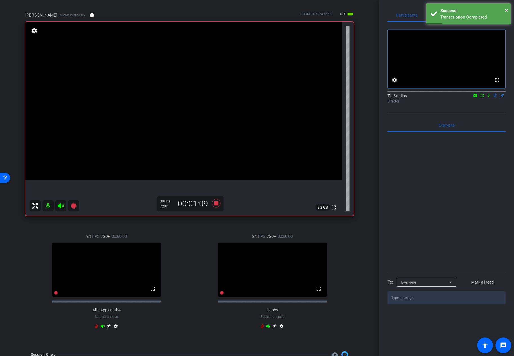
click at [488, 97] on icon at bounding box center [488, 96] width 2 height 4
click at [488, 97] on icon at bounding box center [488, 96] width 3 height 4
click at [489, 97] on icon at bounding box center [488, 96] width 4 height 4
click at [488, 97] on icon at bounding box center [488, 96] width 3 height 4
click at [488, 97] on icon at bounding box center [488, 96] width 2 height 4
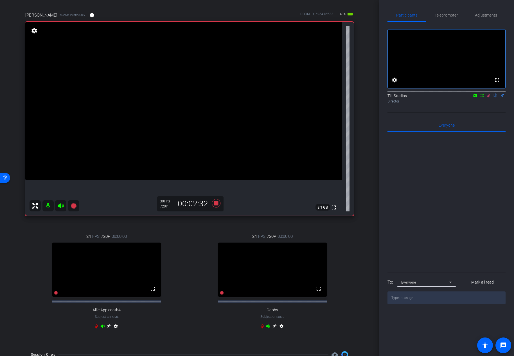
click at [488, 97] on icon at bounding box center [488, 96] width 3 height 4
click at [488, 97] on icon at bounding box center [488, 96] width 2 height 4
click at [488, 97] on icon at bounding box center [488, 96] width 3 height 4
click at [488, 97] on icon at bounding box center [488, 96] width 2 height 4
click at [488, 97] on icon at bounding box center [488, 96] width 3 height 4
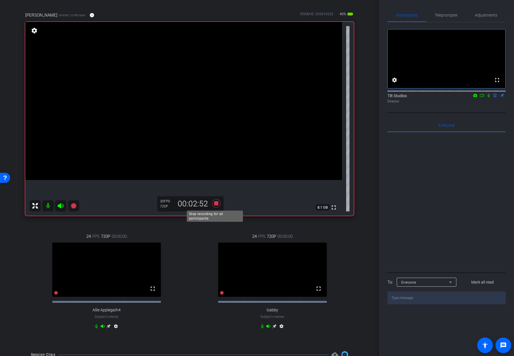
click at [215, 203] on icon at bounding box center [216, 203] width 8 height 8
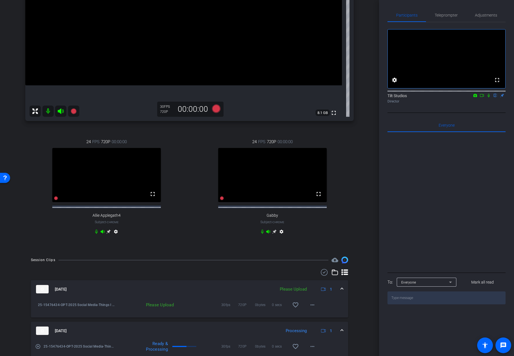
scroll to position [210, 0]
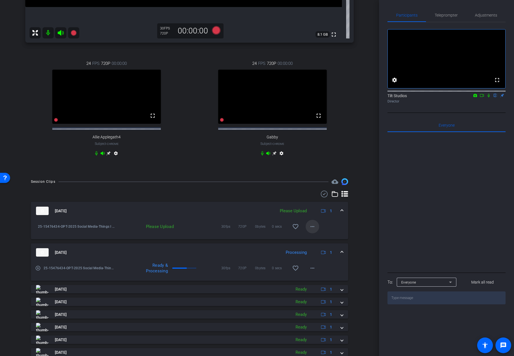
click at [310, 230] on mat-icon "more_horiz" at bounding box center [312, 226] width 7 height 7
click at [320, 243] on span "Upload" at bounding box center [318, 243] width 22 height 7
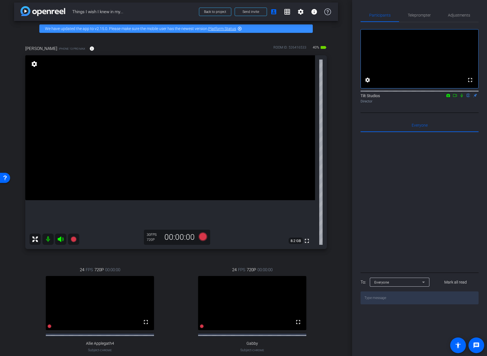
scroll to position [0, 0]
